Goal: Find specific page/section: Find specific page/section

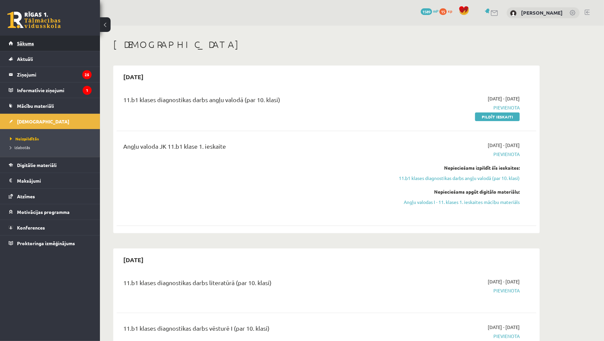
click at [36, 41] on link "Sākums" at bounding box center [50, 43] width 83 height 15
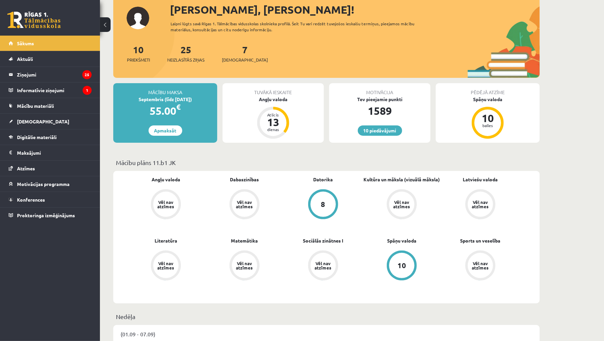
scroll to position [49, 0]
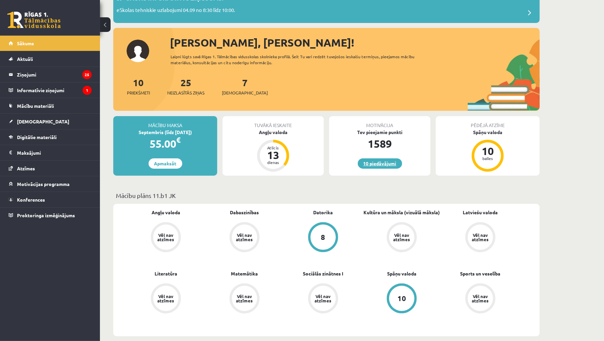
click at [384, 165] on link "10 piedāvājumi" at bounding box center [380, 164] width 44 height 10
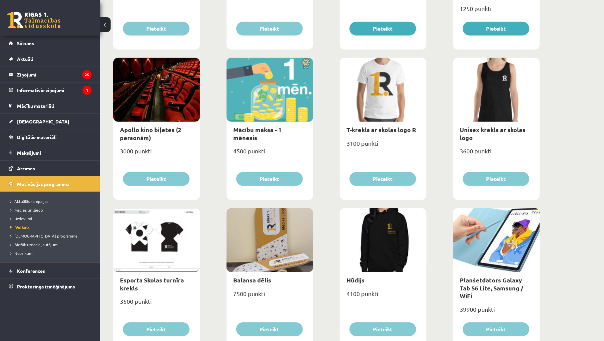
scroll to position [89, 0]
